Goal: Task Accomplishment & Management: Use online tool/utility

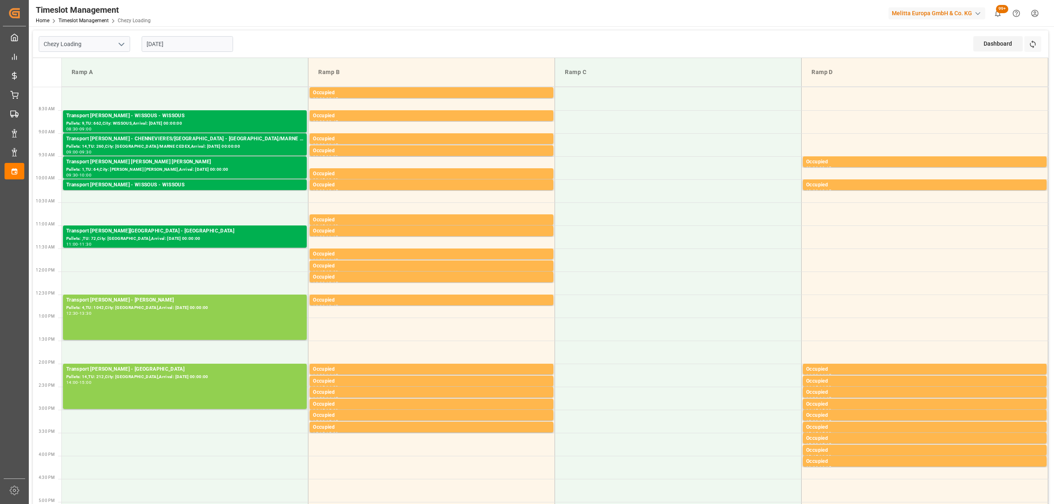
click at [1035, 57] on div "Refresh Time Slots" at bounding box center [1034, 46] width 19 height 21
click at [1035, 47] on icon at bounding box center [1033, 44] width 9 height 9
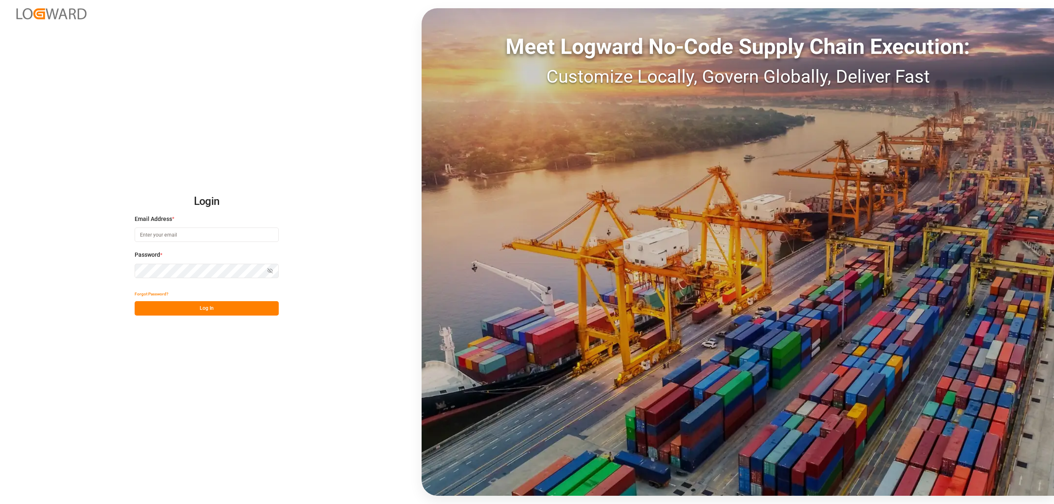
type input "[EMAIL_ADDRESS][PERSON_NAME][DOMAIN_NAME]"
click at [225, 308] on button "Log In" at bounding box center [207, 308] width 144 height 14
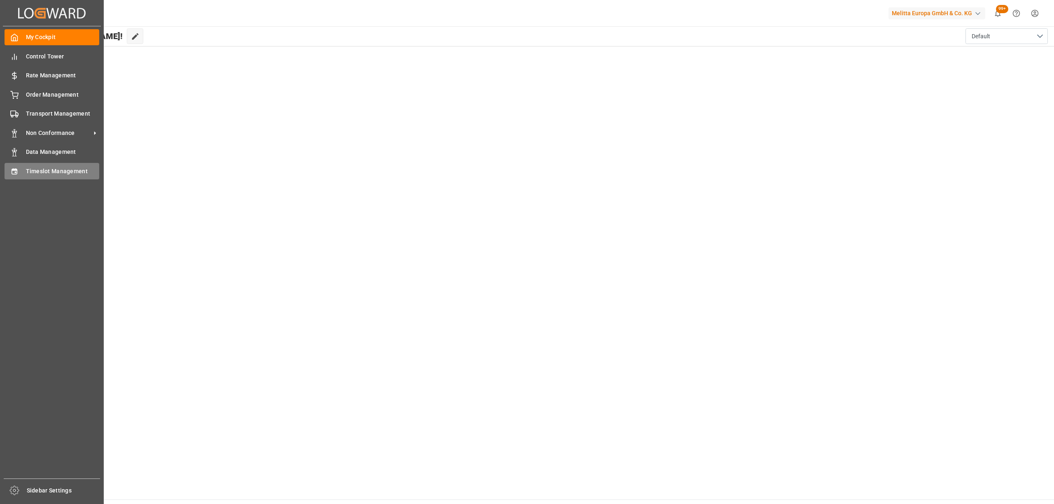
click at [19, 175] on div "Timeslot Management Timeslot Management" at bounding box center [52, 171] width 95 height 16
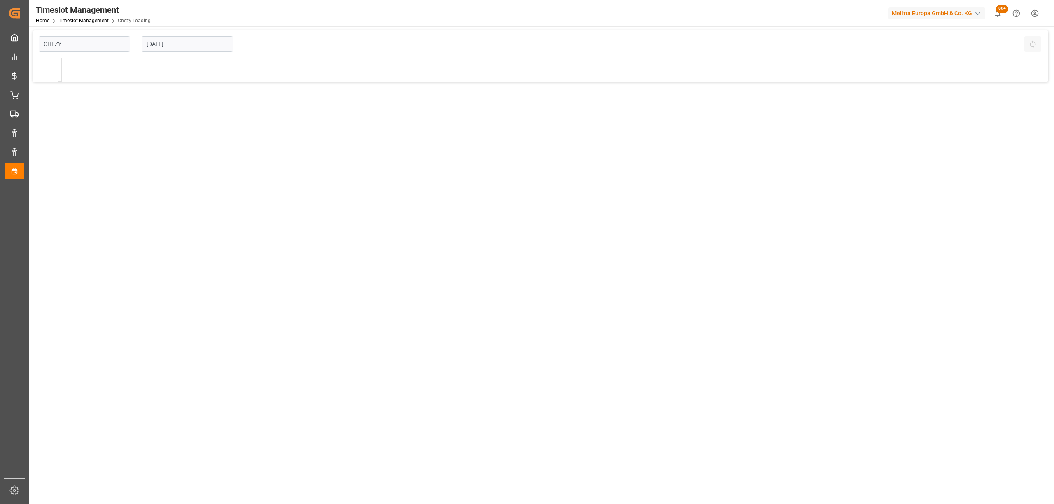
type input "Chezy Loading"
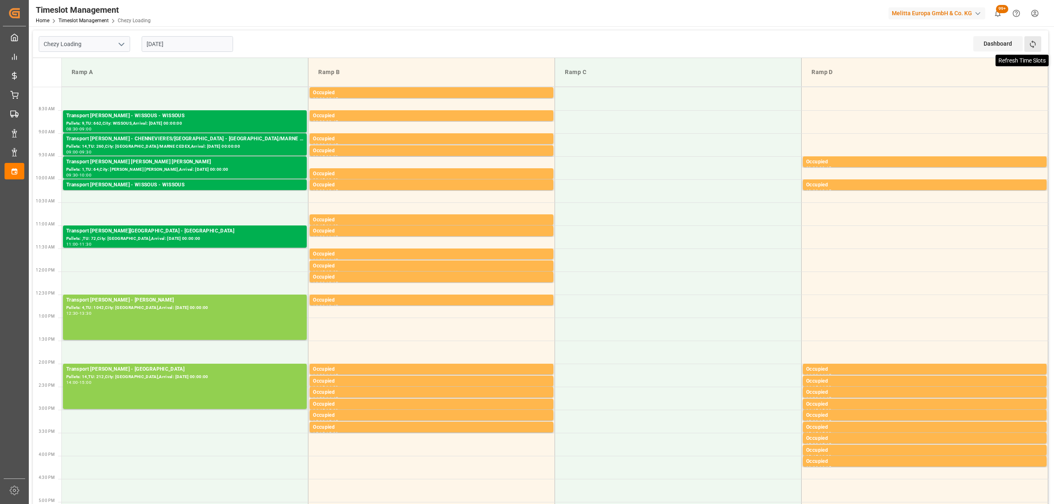
click at [1034, 43] on icon at bounding box center [1033, 44] width 9 height 9
drag, startPoint x: 1035, startPoint y: 47, endPoint x: 942, endPoint y: 32, distance: 93.8
click at [1034, 47] on icon at bounding box center [1033, 44] width 9 height 9
